Goal: Communication & Community: Answer question/provide support

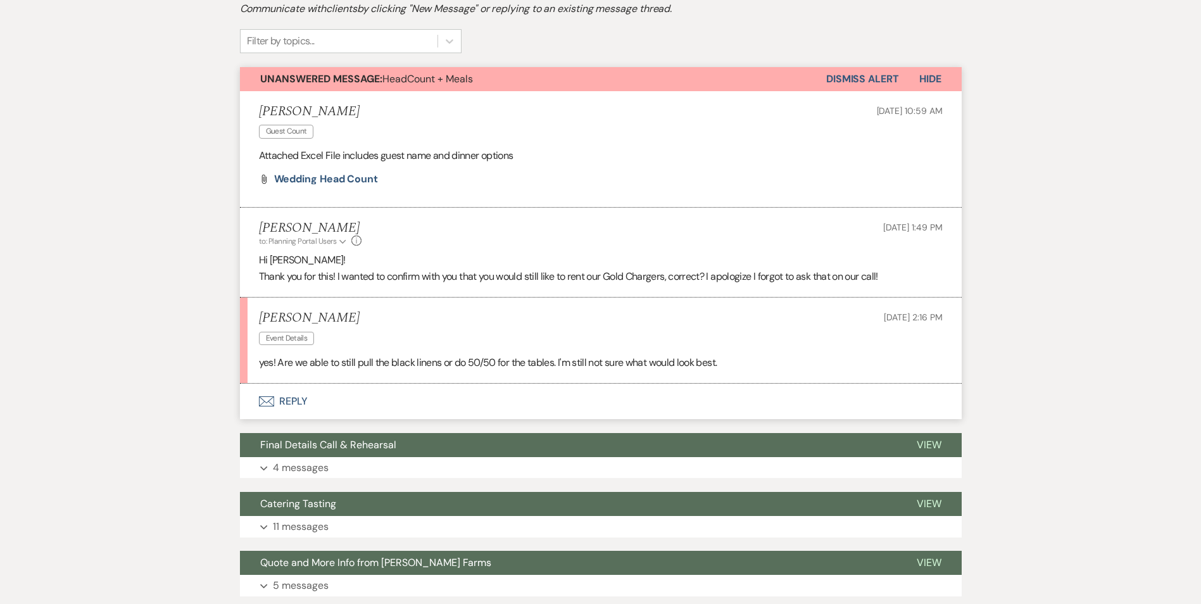
scroll to position [324, 0]
click at [296, 384] on button "Envelope Reply" at bounding box center [601, 401] width 722 height 35
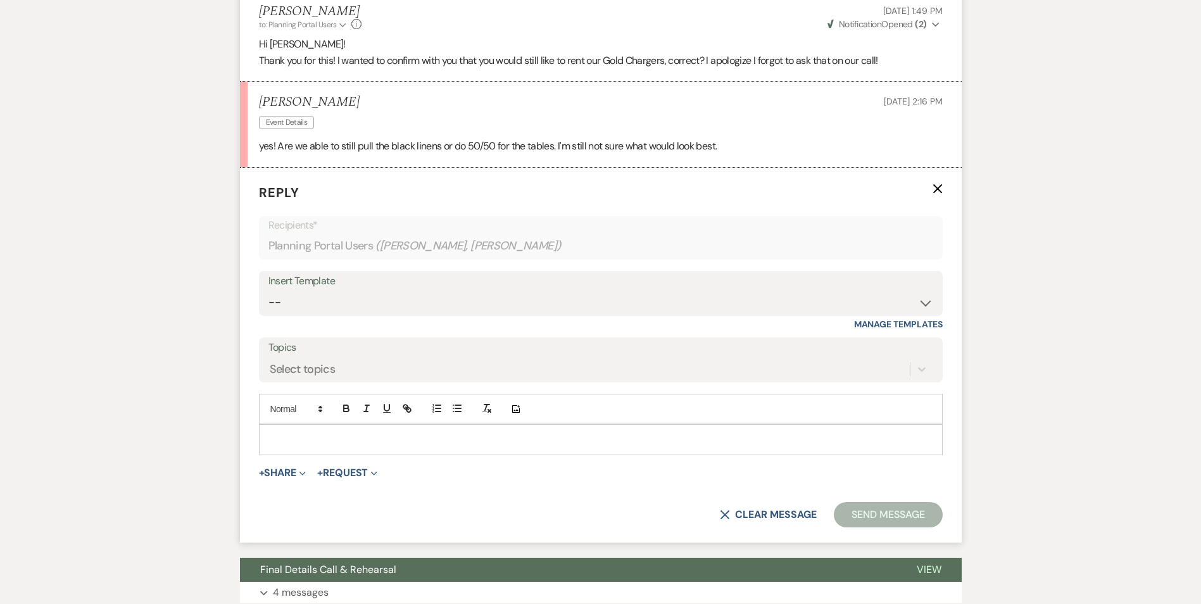
scroll to position [577, 0]
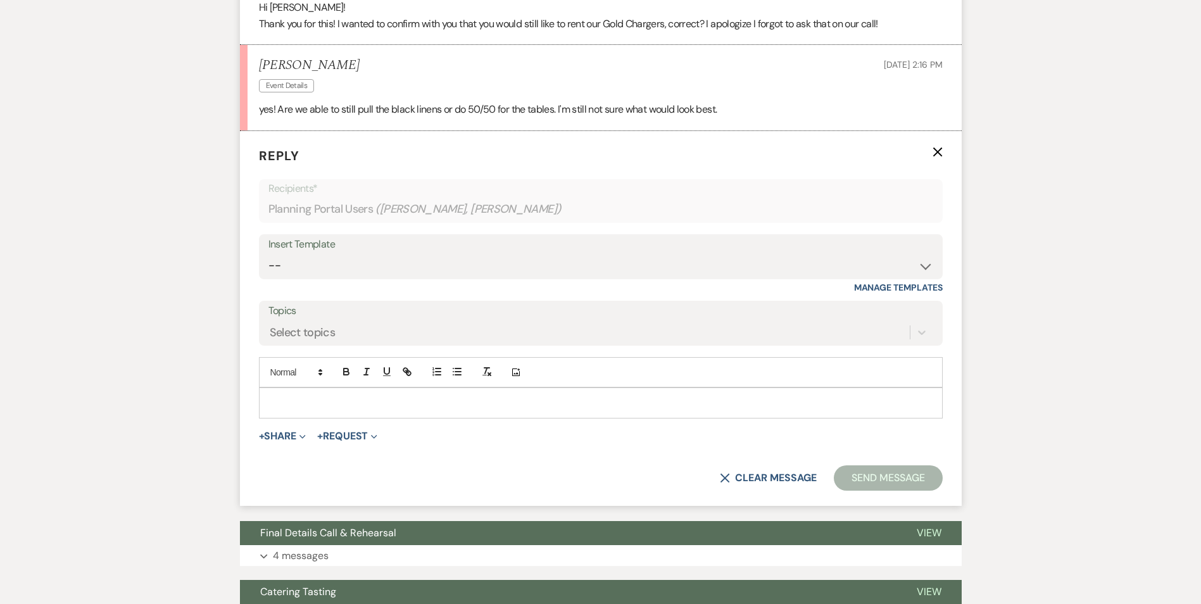
click at [379, 396] on p at bounding box center [600, 403] width 663 height 14
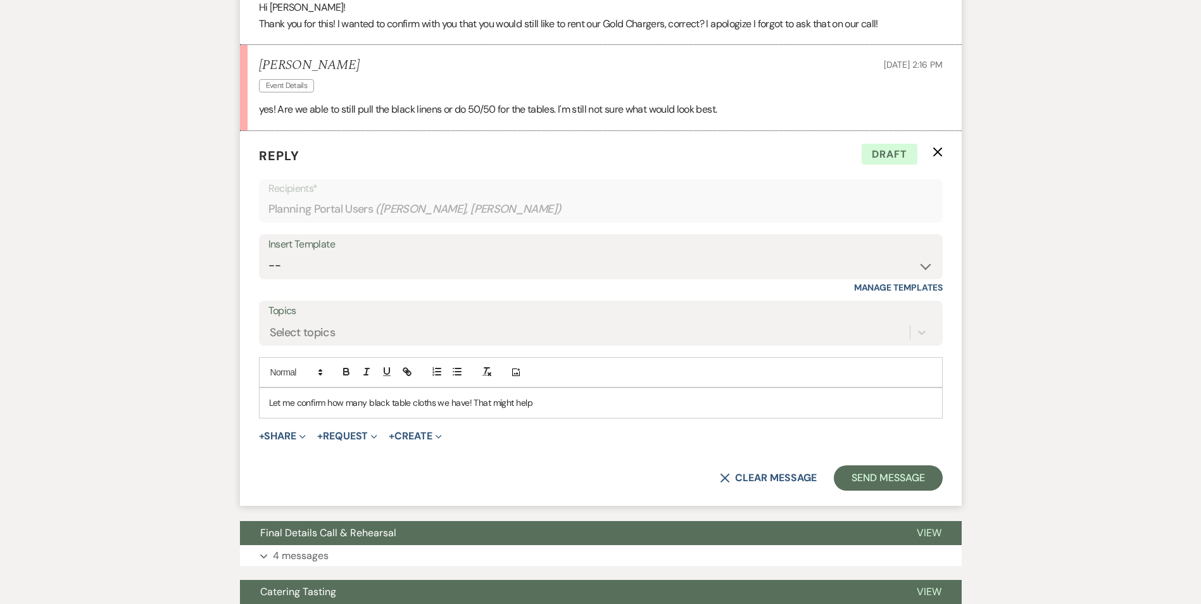
click at [544, 396] on p "Let me confirm how many black table cloths we have! That might help" at bounding box center [600, 403] width 663 height 14
click at [472, 396] on p "Let me confirm how many black table cloths we have! That might help" at bounding box center [600, 403] width 663 height 14
click at [548, 396] on p "Let me confirm how many black table cloths we have! That might help" at bounding box center [600, 403] width 663 height 14
click at [475, 396] on p "Let me confirm how many black table cloths we have! That might help" at bounding box center [600, 403] width 663 height 14
click at [470, 396] on p "Let me confirm how many black table cloths we have! That might help" at bounding box center [600, 403] width 663 height 14
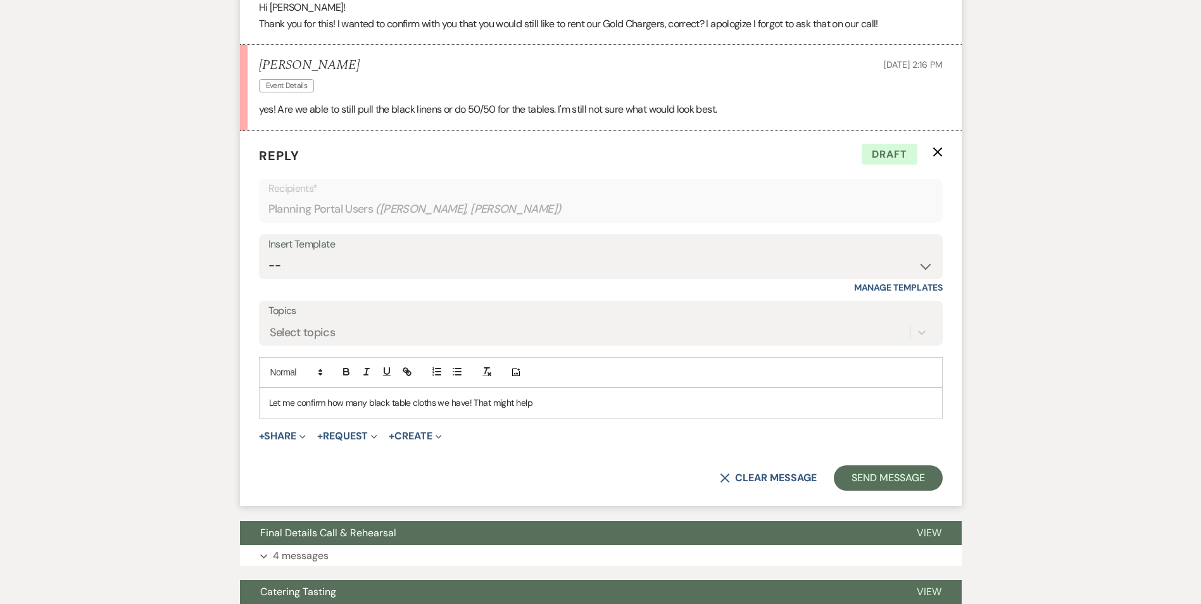
click at [534, 396] on p "Let me confirm how many black table cloths we have! That might help" at bounding box center [600, 403] width 663 height 14
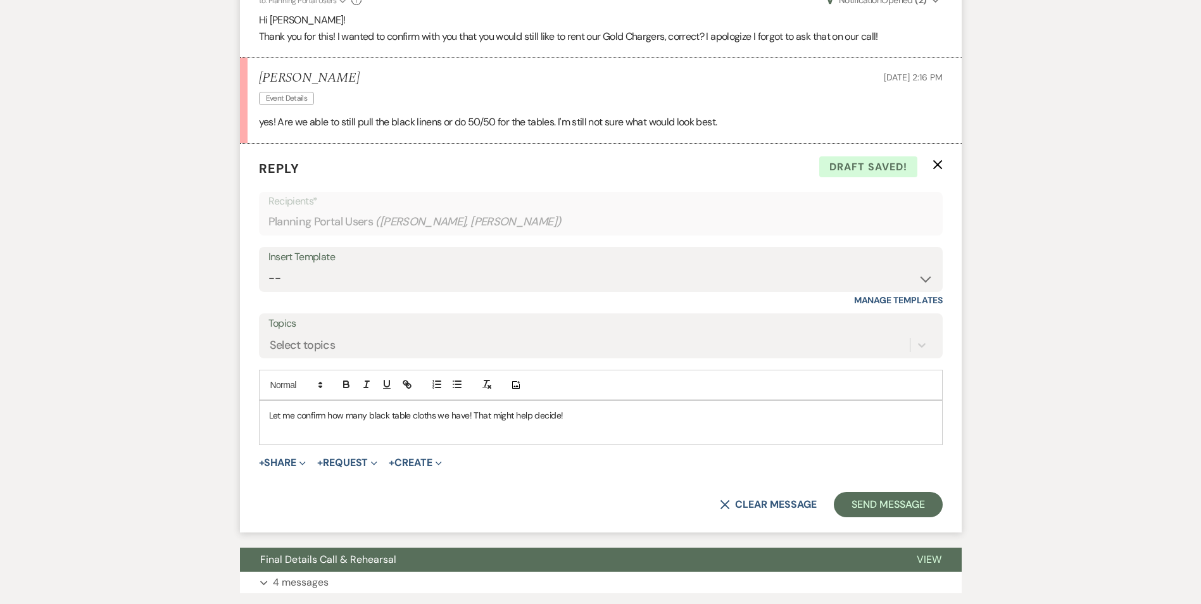
scroll to position [544, 0]
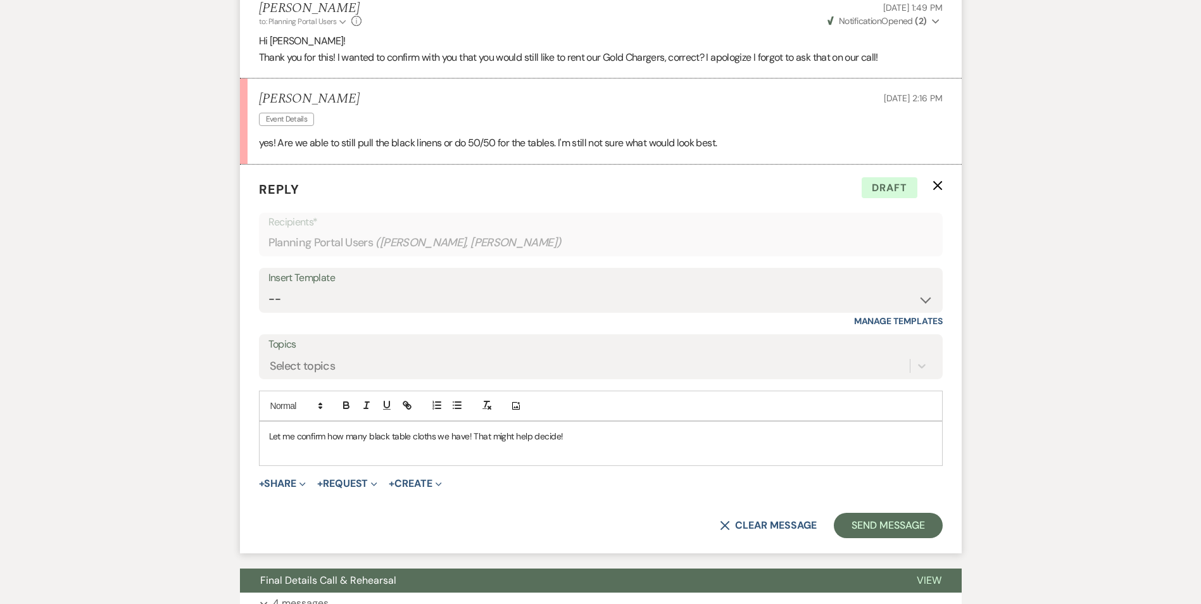
click at [570, 429] on p "Let me confirm how many black table cloths we have! That might help decide!" at bounding box center [600, 436] width 663 height 14
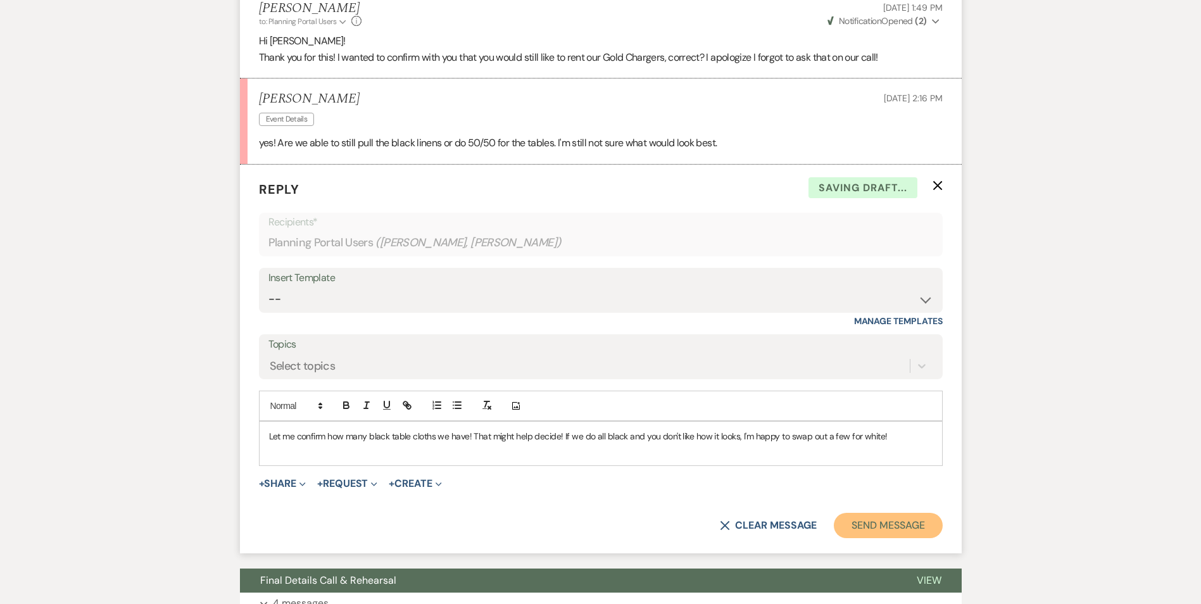
click at [870, 513] on button "Send Message" at bounding box center [888, 525] width 108 height 25
